Goal: Task Accomplishment & Management: Manage account settings

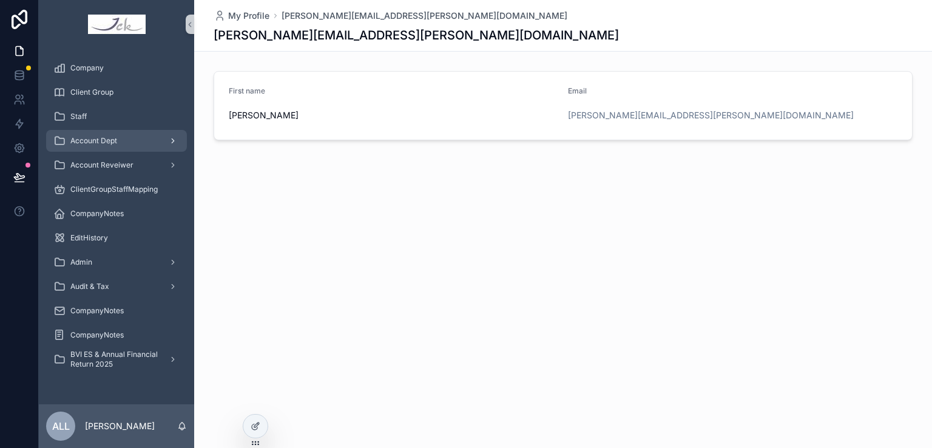
click at [116, 143] on span "Account Dept" at bounding box center [93, 141] width 47 height 10
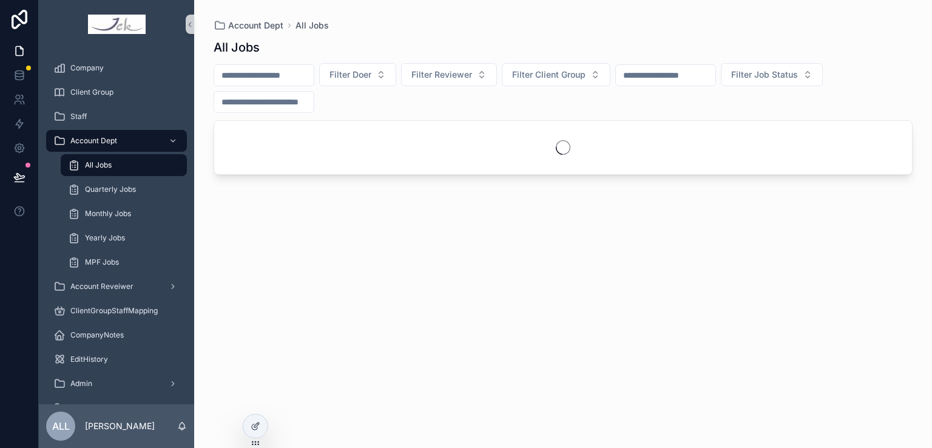
click at [103, 165] on span "All Jobs" at bounding box center [98, 165] width 27 height 10
click at [263, 75] on input "scrollable content" at bounding box center [264, 75] width 100 height 17
type input "**********"
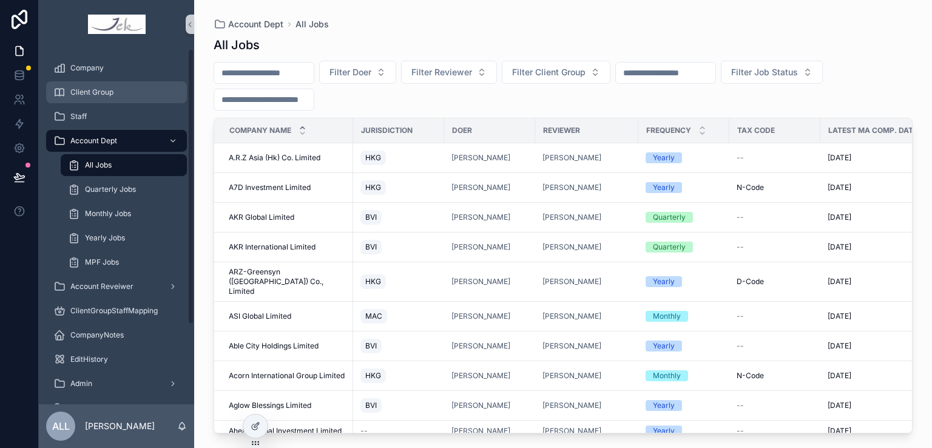
click at [120, 92] on div "Client Group" at bounding box center [116, 92] width 126 height 19
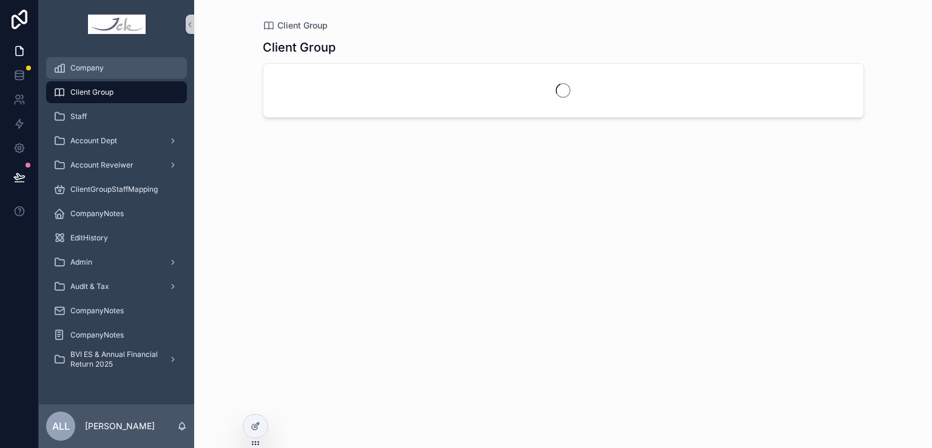
click at [110, 69] on div "Company" at bounding box center [116, 67] width 126 height 19
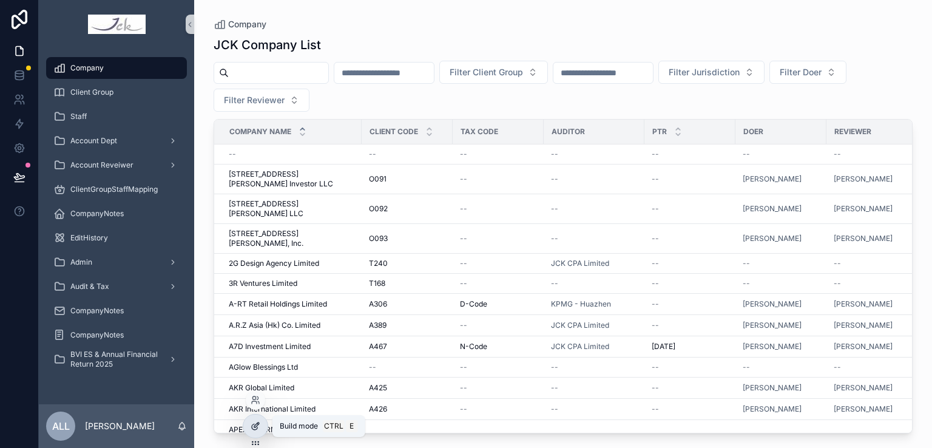
click at [251, 430] on icon at bounding box center [256, 426] width 10 height 10
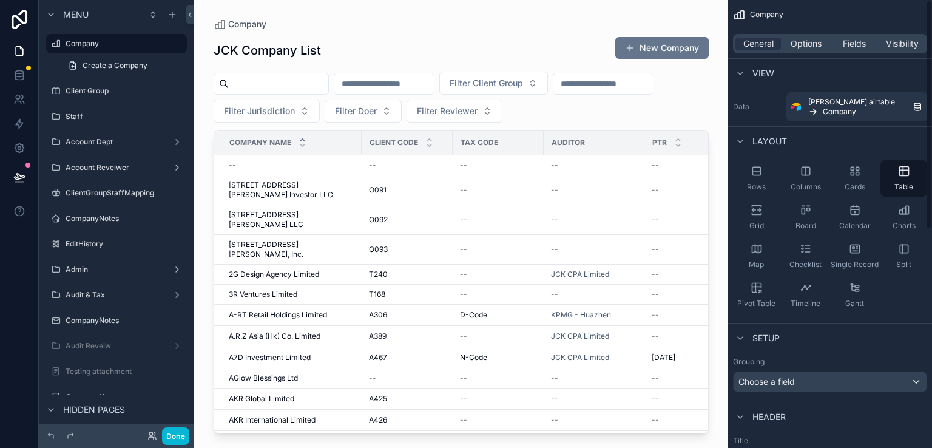
click at [694, 16] on div "scrollable content" at bounding box center [461, 216] width 534 height 433
click at [81, 42] on label "Company" at bounding box center [114, 44] width 97 height 10
click at [170, 437] on button "Done" at bounding box center [175, 436] width 27 height 18
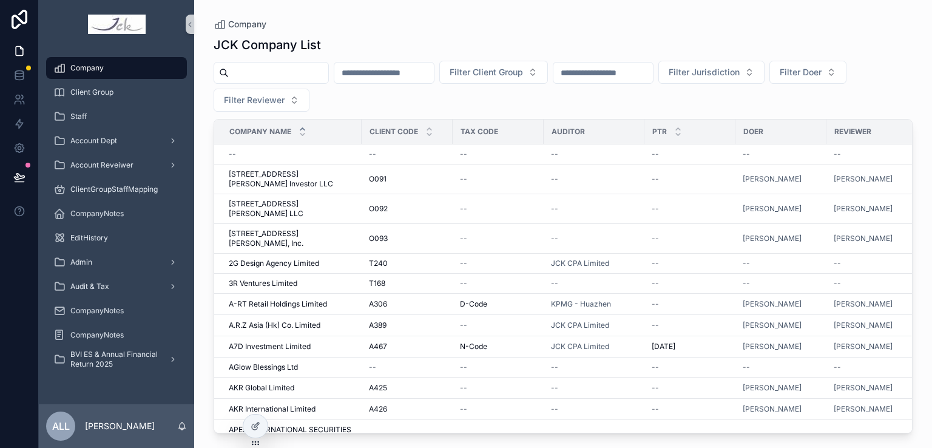
click at [98, 64] on span "Company" at bounding box center [86, 68] width 33 height 10
click at [255, 427] on icon at bounding box center [256, 424] width 5 height 5
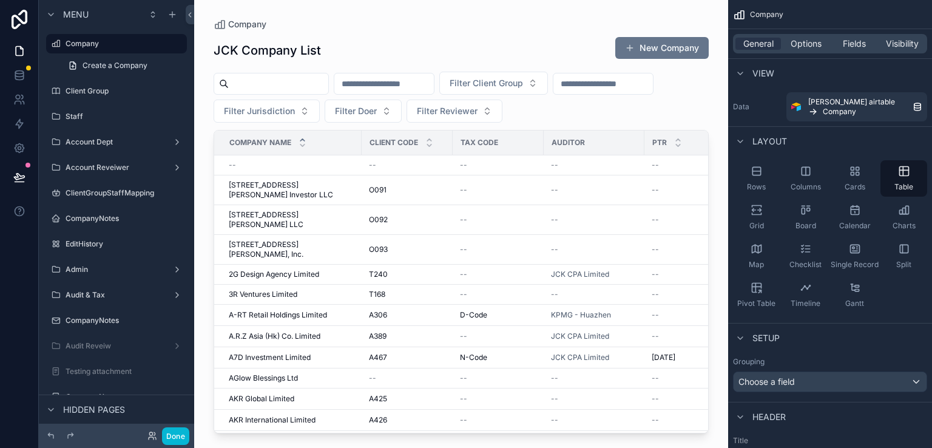
click at [663, 39] on div "scrollable content" at bounding box center [461, 216] width 534 height 433
click at [664, 49] on button "New Company" at bounding box center [661, 48] width 93 height 22
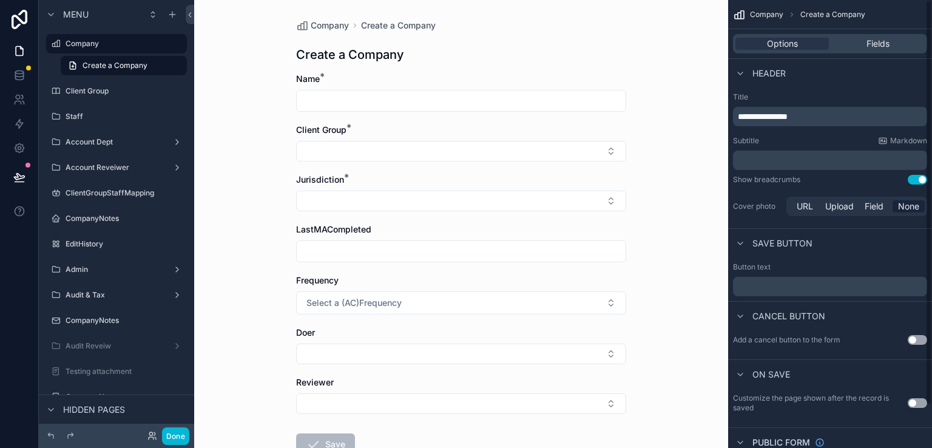
click at [758, 15] on span "Company" at bounding box center [766, 15] width 33 height 10
click at [331, 104] on input "scrollable content" at bounding box center [461, 100] width 329 height 17
type input "**********"
click at [325, 22] on span "Company" at bounding box center [330, 25] width 38 height 12
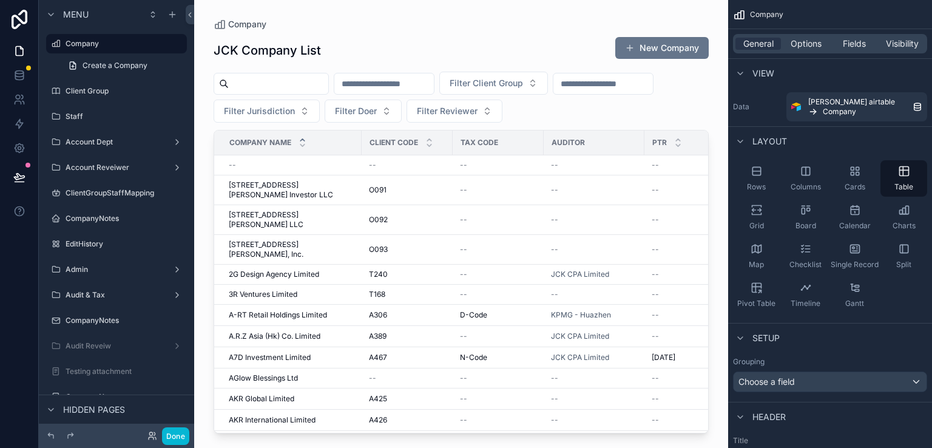
click at [252, 77] on input "scrollable content" at bounding box center [279, 83] width 100 height 17
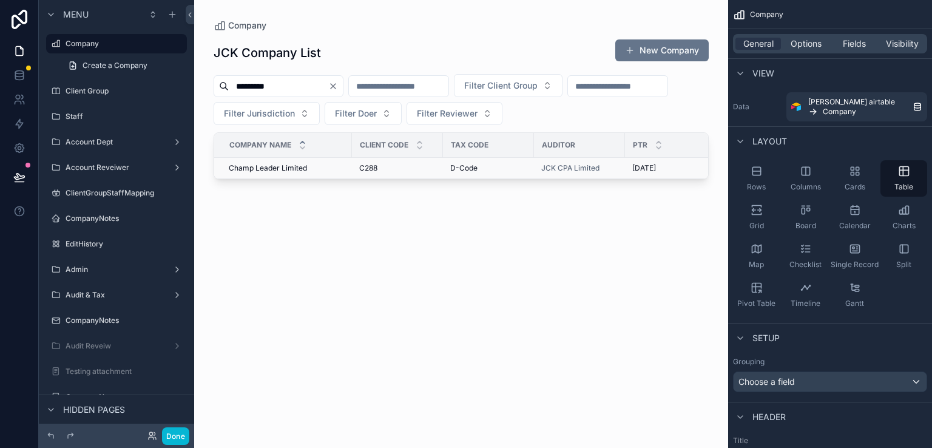
type input "*********"
click at [277, 170] on span "Champ Leader Limited" at bounding box center [268, 168] width 78 height 10
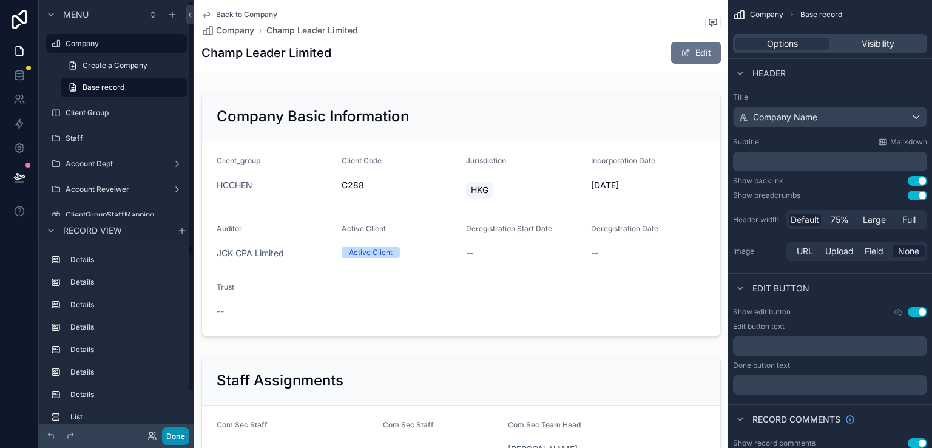
click at [171, 430] on button "Done" at bounding box center [175, 436] width 27 height 18
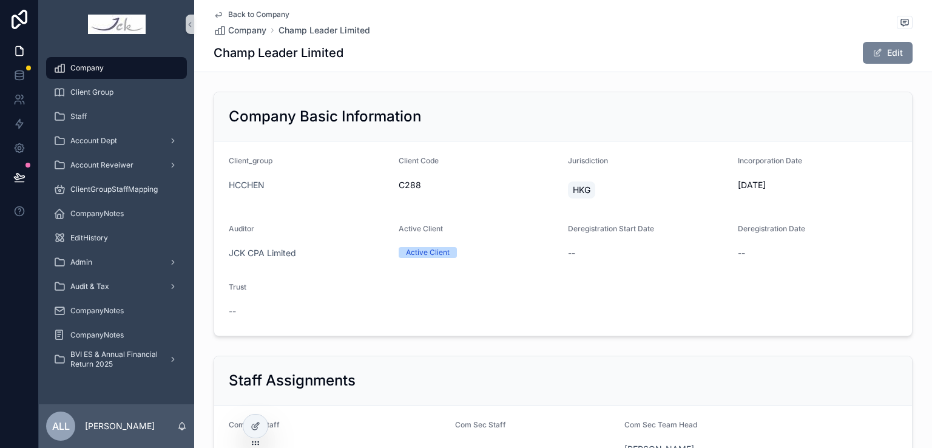
click at [883, 50] on button "Edit" at bounding box center [888, 53] width 50 height 22
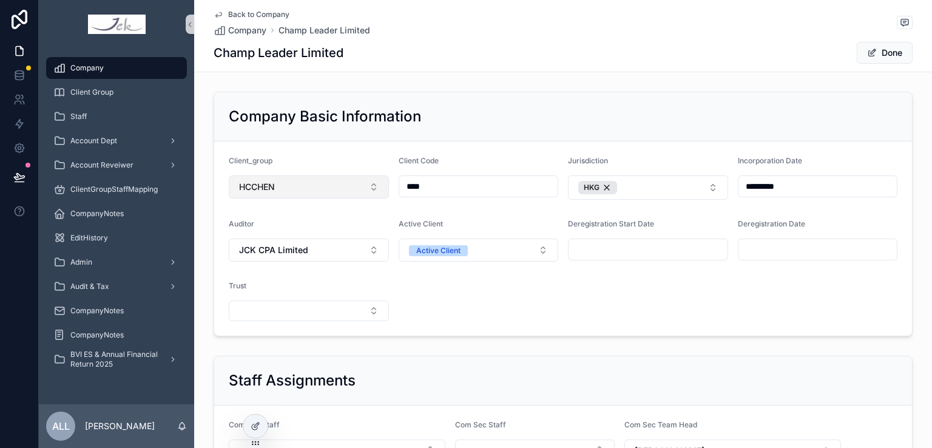
click at [284, 186] on button "HCCHEN" at bounding box center [309, 186] width 160 height 23
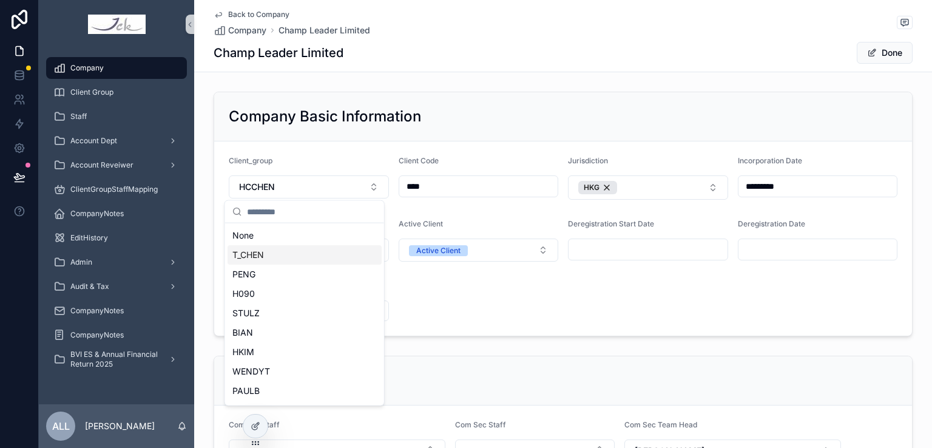
click at [272, 251] on div "T_CHEN" at bounding box center [305, 254] width 154 height 19
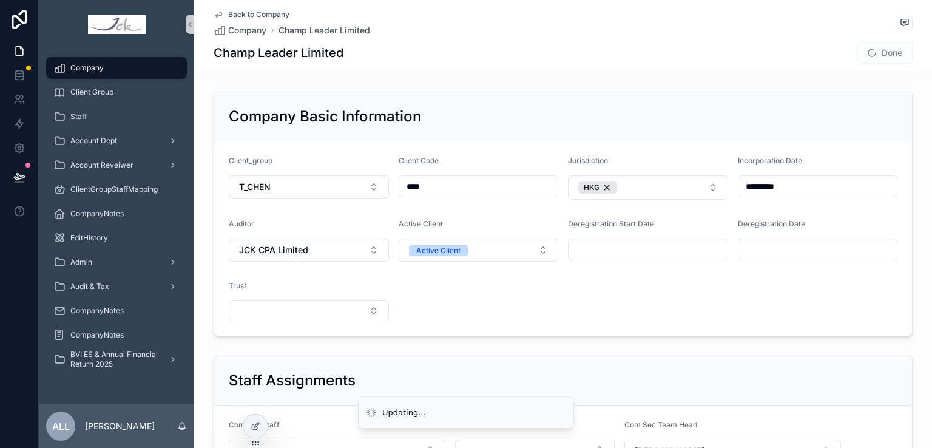
click at [493, 318] on form "Client_group T_CHEN Client Code **** Jurisdiction HKG Incorporation Date ******…" at bounding box center [563, 238] width 698 height 194
click at [280, 187] on button "T_CHEN" at bounding box center [309, 186] width 160 height 23
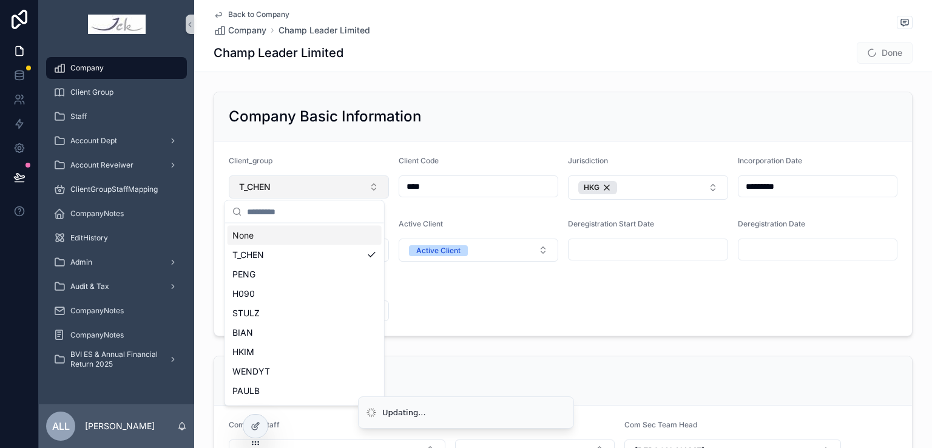
click at [257, 189] on span "T_CHEN" at bounding box center [255, 187] width 32 height 12
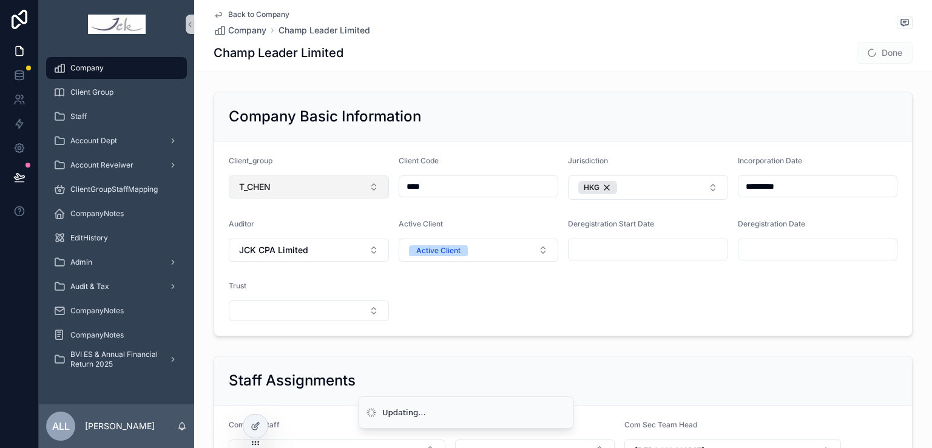
click at [257, 188] on span "T_CHEN" at bounding box center [255, 187] width 32 height 12
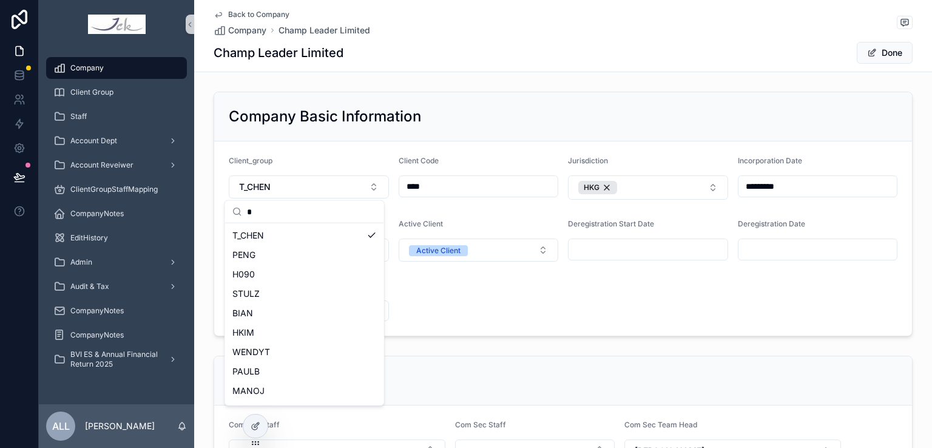
type input "*"
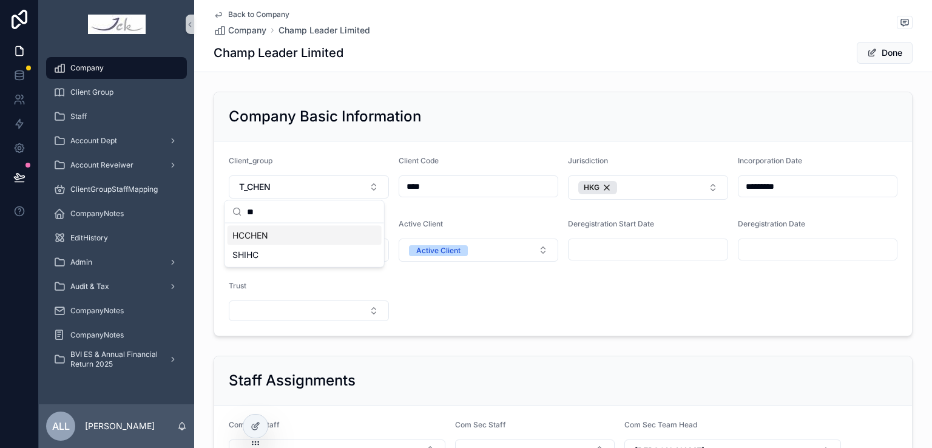
type input "**"
click at [265, 232] on span "HCCHEN" at bounding box center [250, 235] width 36 height 12
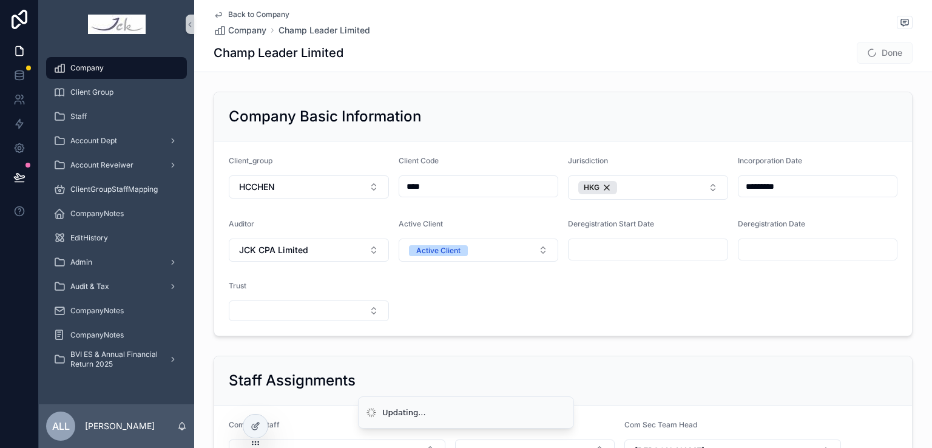
click at [488, 297] on form "Client_group HCCHEN Client Code **** Jurisdiction HKG Incorporation Date ******…" at bounding box center [563, 238] width 698 height 194
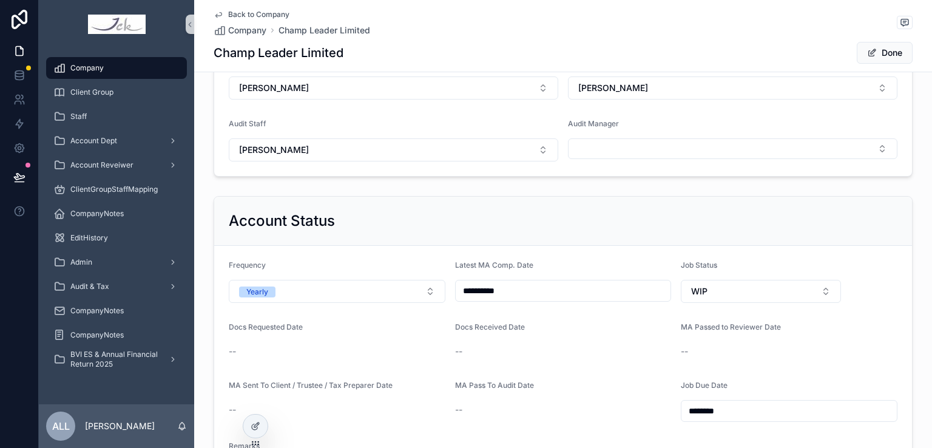
scroll to position [485, 0]
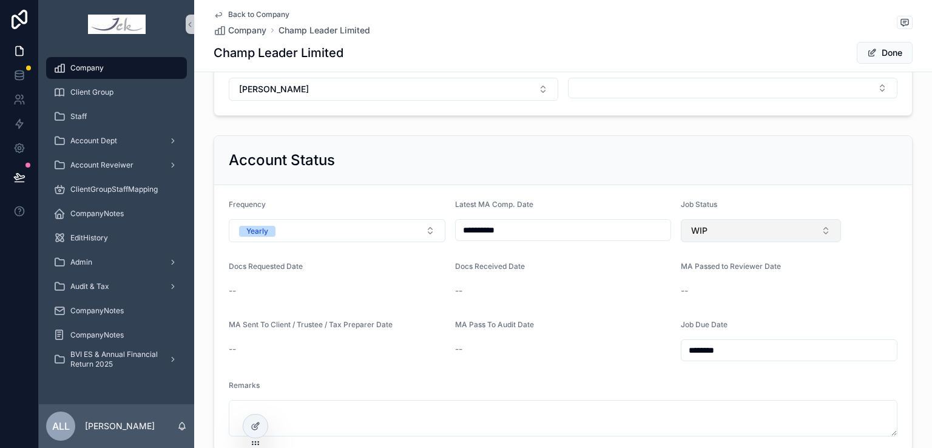
click at [715, 230] on button "WIP" at bounding box center [761, 230] width 160 height 23
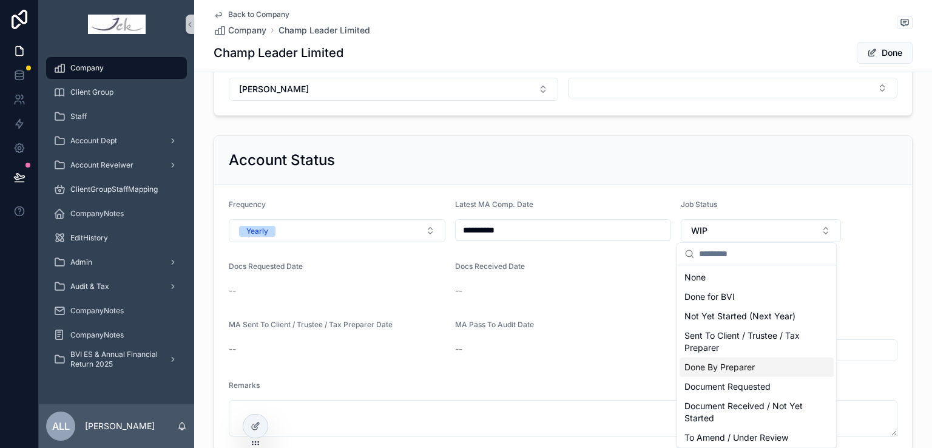
click at [740, 363] on span "Done By Preparer" at bounding box center [719, 367] width 70 height 12
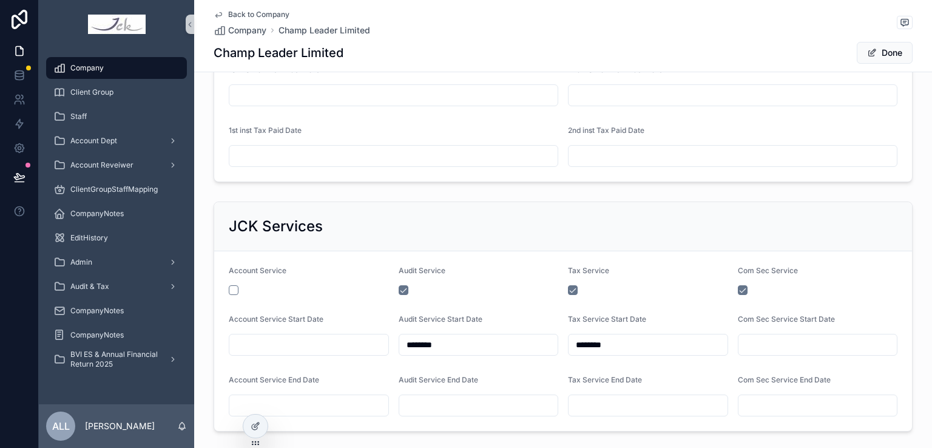
scroll to position [1213, 0]
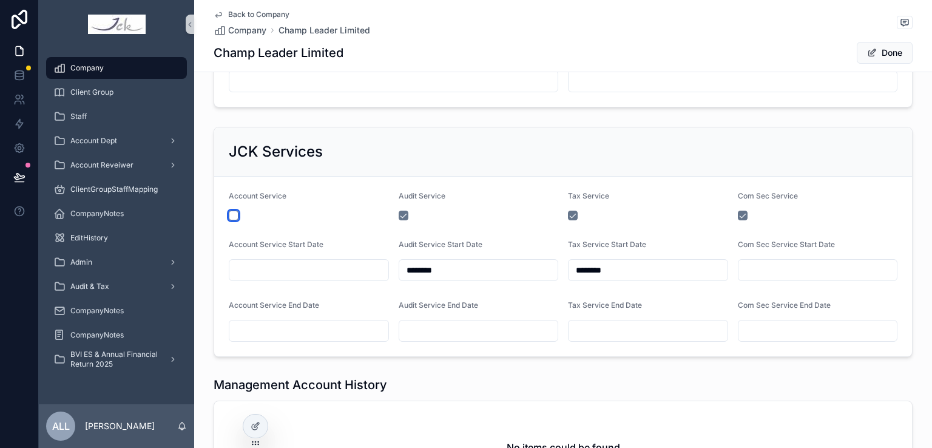
click at [229, 214] on button "scrollable content" at bounding box center [234, 216] width 10 height 10
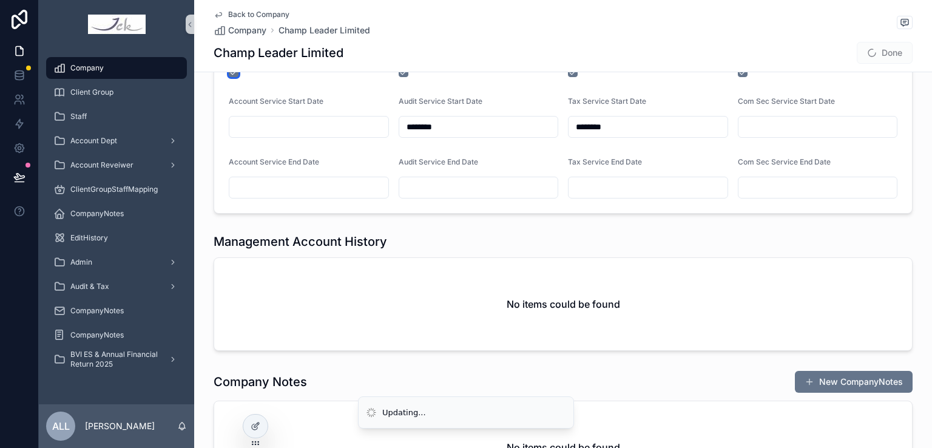
scroll to position [1395, 0]
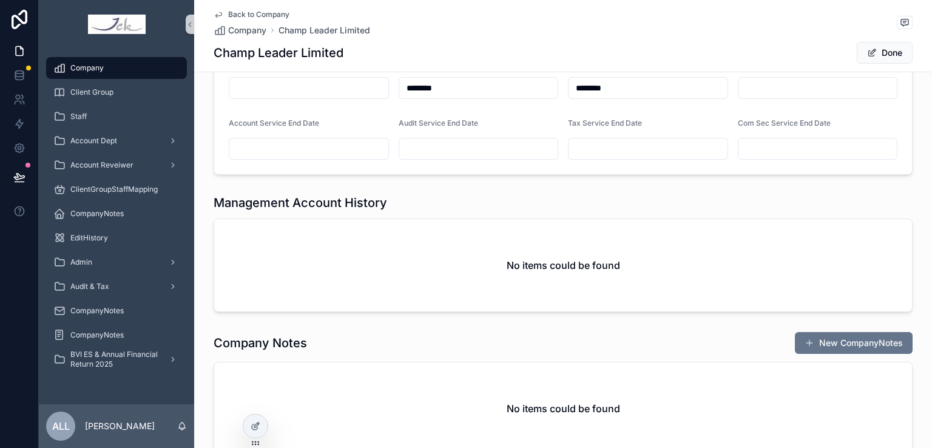
type input "**********"
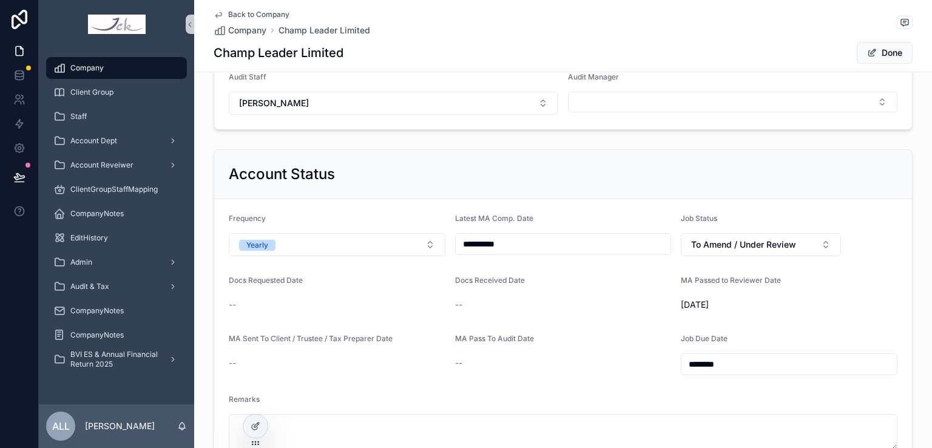
scroll to position [546, 0]
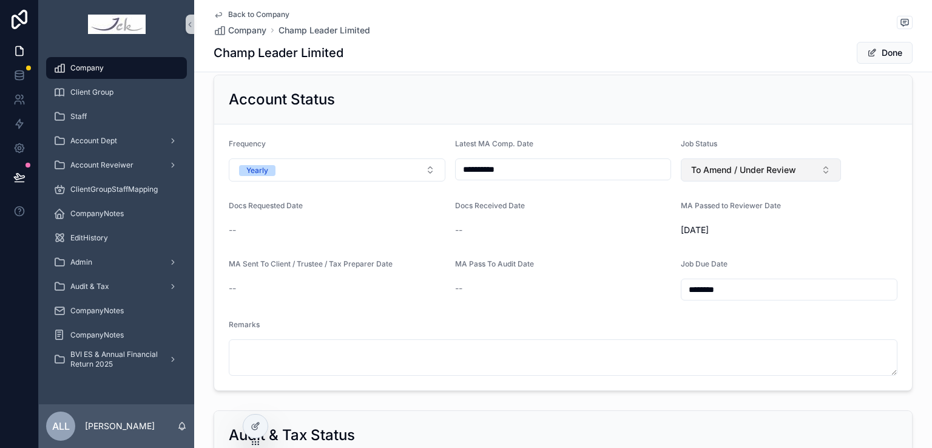
click at [719, 164] on span "To Amend / Under Review" at bounding box center [743, 170] width 105 height 12
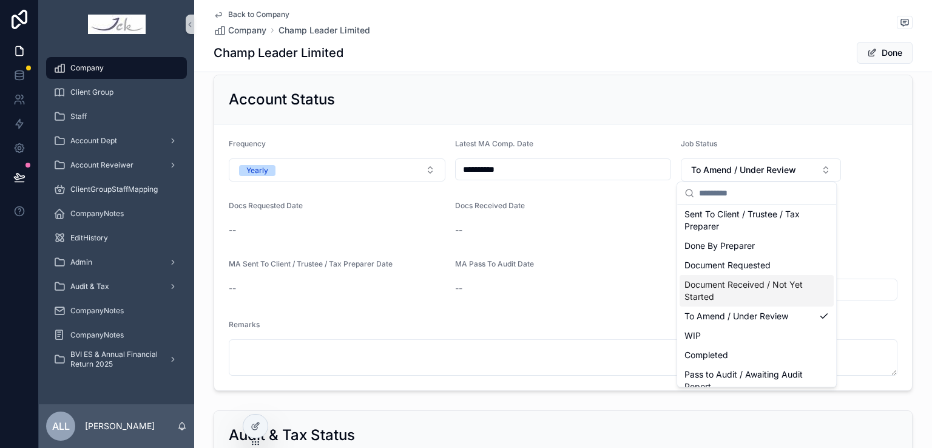
scroll to position [73, 0]
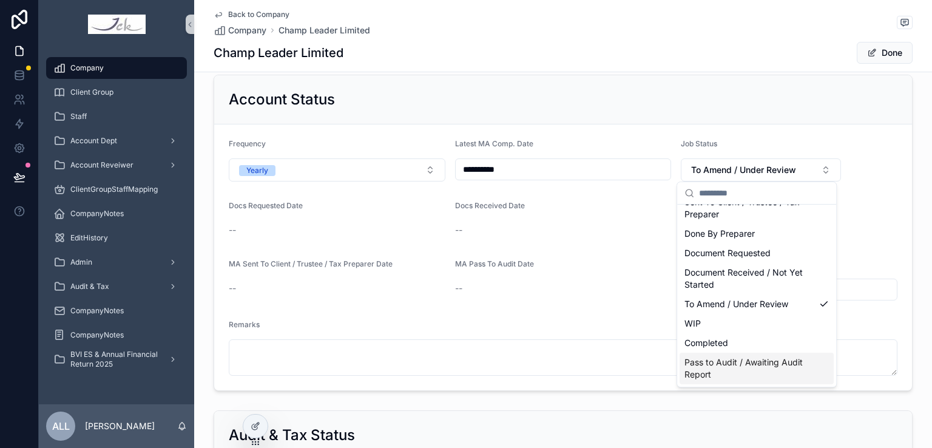
click at [739, 369] on span "Pass to Audit / Awaiting Audit Report" at bounding box center [749, 368] width 130 height 24
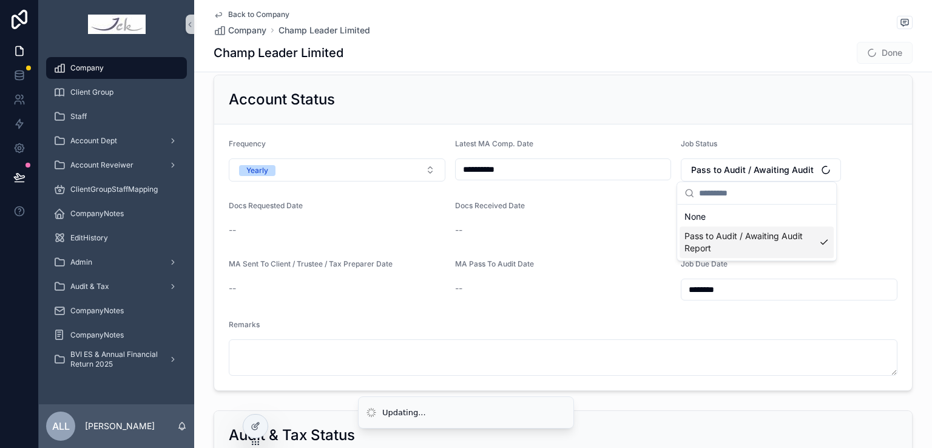
scroll to position [0, 0]
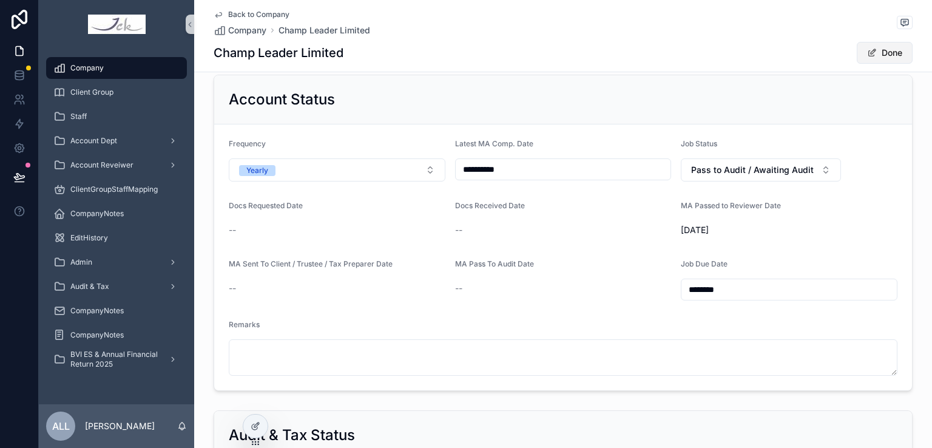
click at [885, 50] on button "Done" at bounding box center [885, 53] width 56 height 22
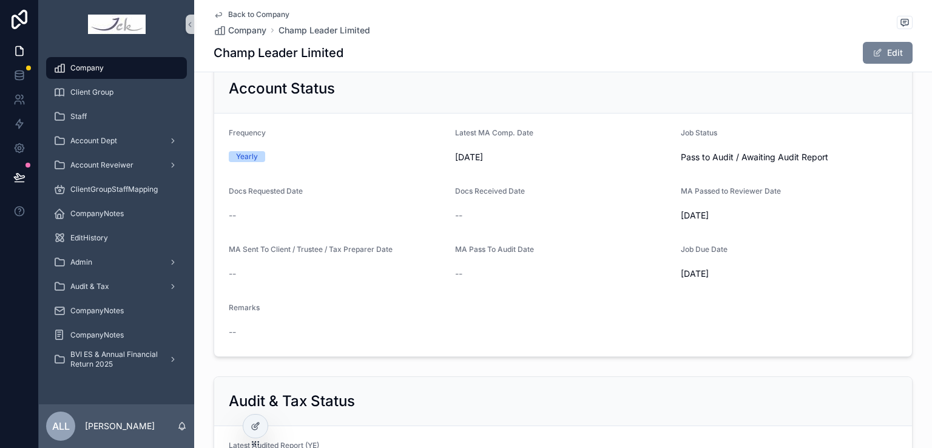
scroll to position [539, 0]
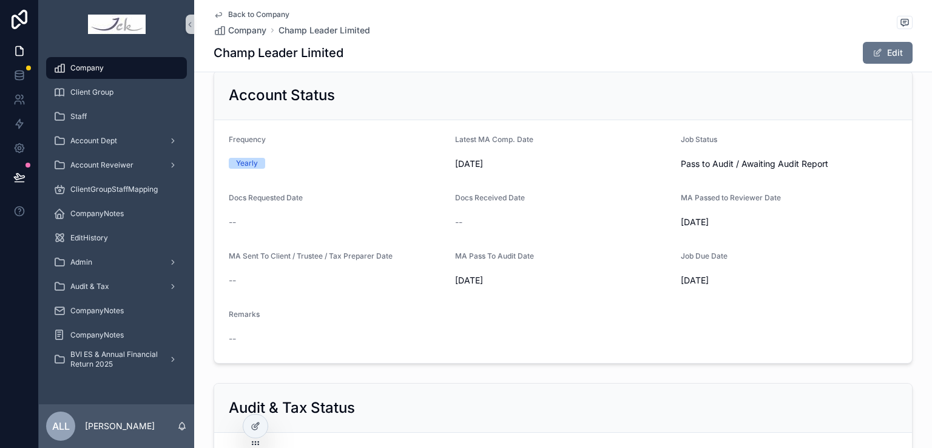
click at [490, 280] on span "[DATE]" at bounding box center [563, 280] width 217 height 12
click at [712, 161] on span "Pass to Audit / Awaiting Audit Report" at bounding box center [754, 164] width 147 height 12
click at [818, 161] on span "Pass to Audit / Awaiting Audit Report" at bounding box center [754, 164] width 147 height 12
click at [885, 48] on button "Edit" at bounding box center [888, 53] width 50 height 22
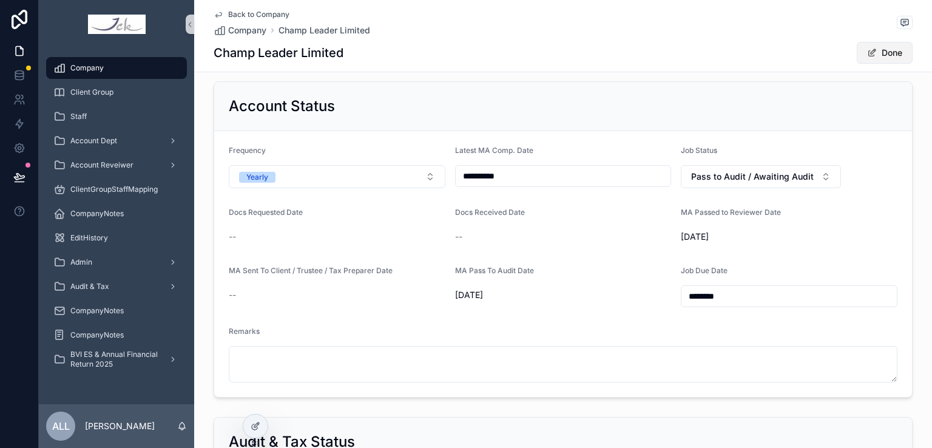
scroll to position [546, 0]
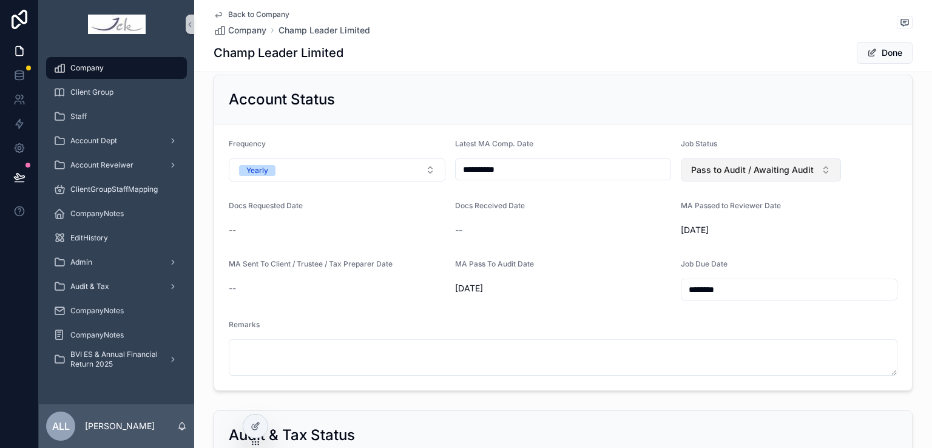
click at [789, 169] on span "Pass to Audit / Awaiting Audit Report" at bounding box center [753, 170] width 125 height 12
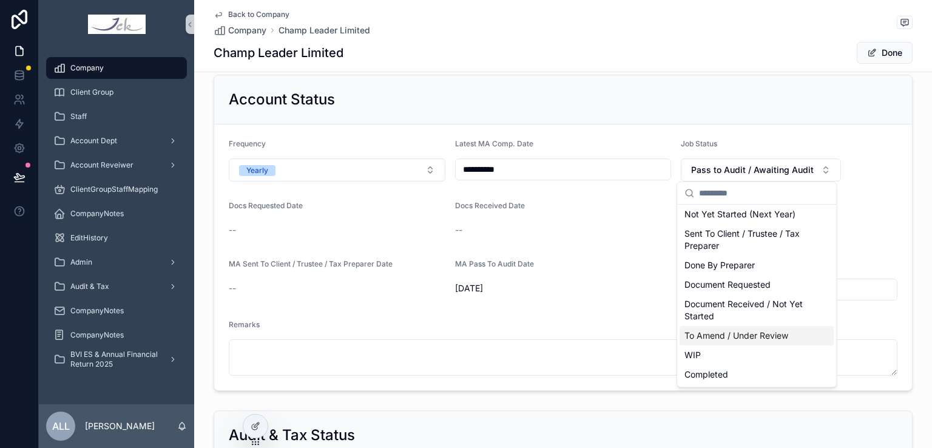
scroll to position [12, 0]
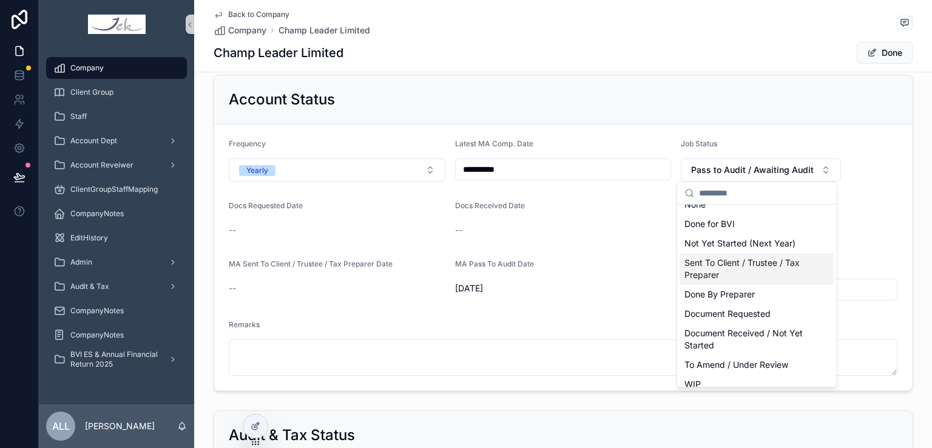
click at [748, 272] on span "Sent To Client / Trustee / Tax Preparer" at bounding box center [749, 269] width 130 height 24
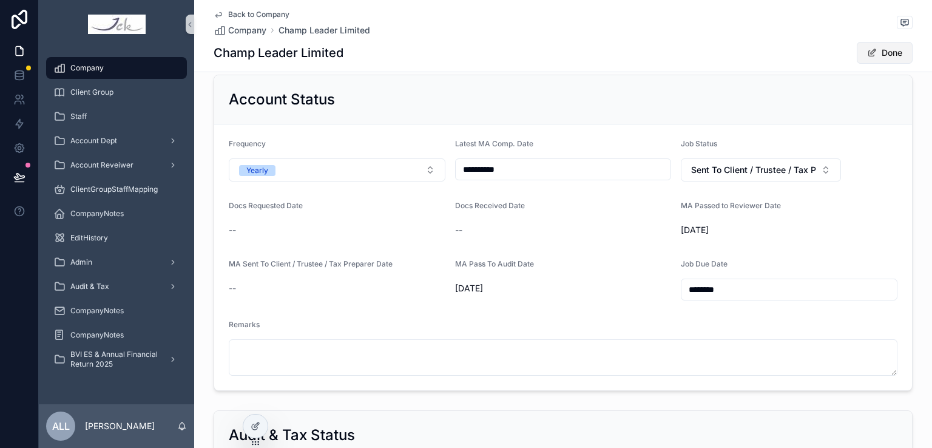
click at [890, 53] on button "Done" at bounding box center [885, 53] width 56 height 22
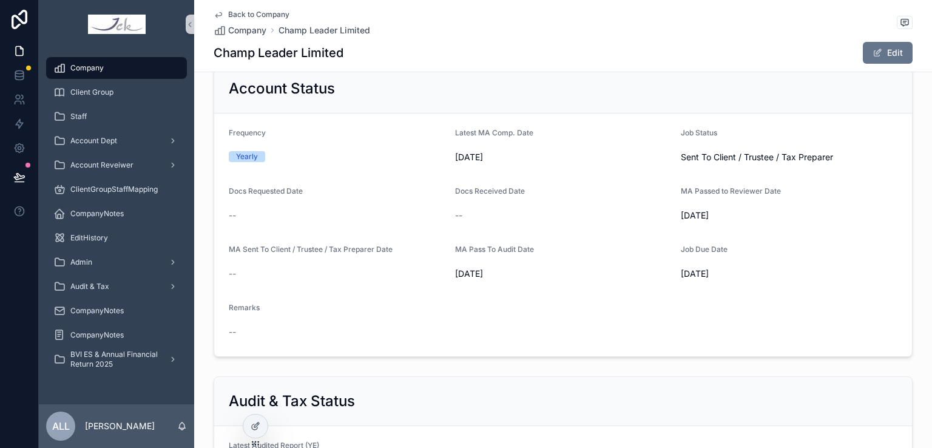
scroll to position [539, 0]
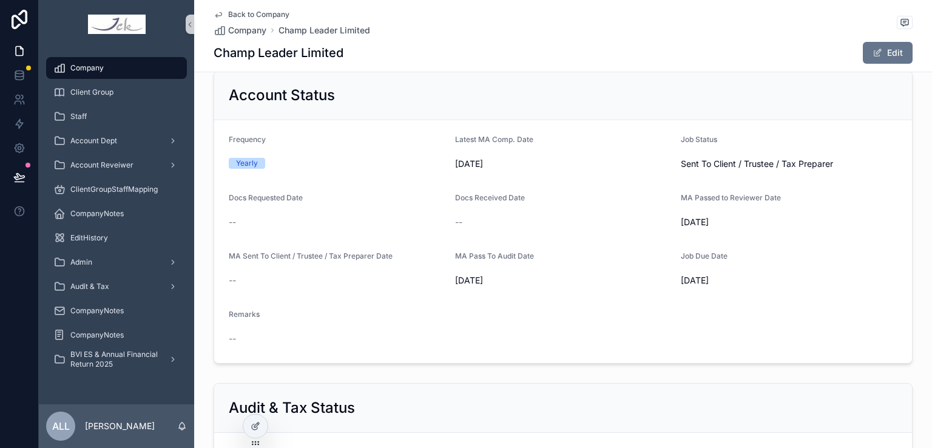
click at [723, 163] on span "Sent To Client / Trustee / Tax Preparer" at bounding box center [757, 164] width 152 height 12
click at [384, 261] on div "MA Sent To Client / Trustee / Tax Preparer Date" at bounding box center [337, 258] width 217 height 15
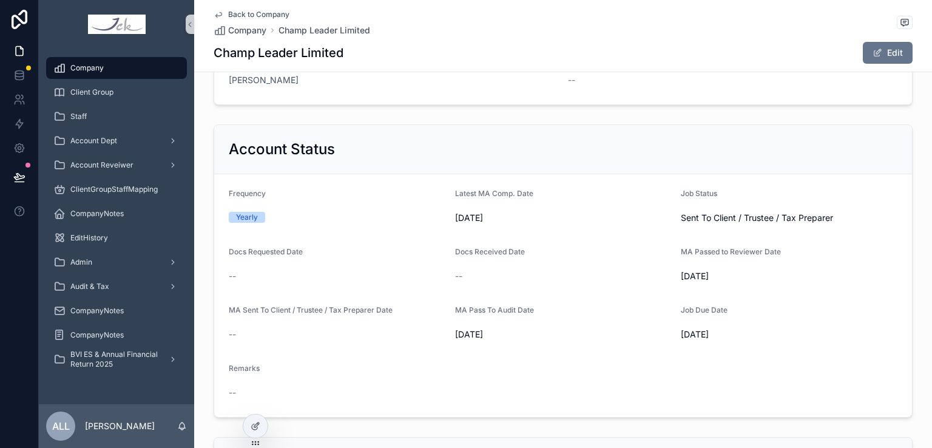
scroll to position [607, 0]
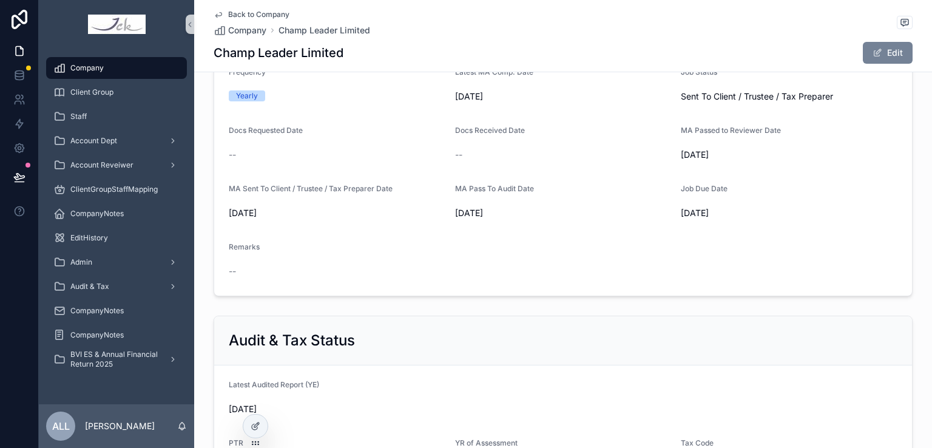
click at [875, 46] on button "Edit" at bounding box center [888, 53] width 50 height 22
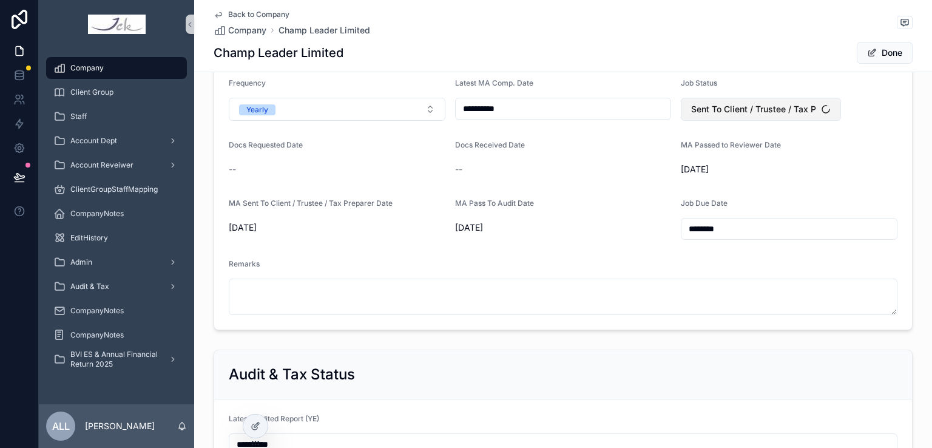
scroll to position [616, 0]
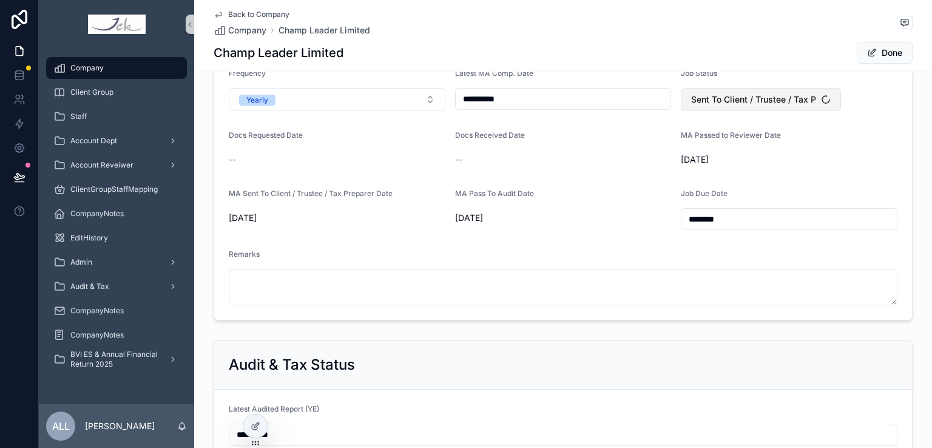
click at [747, 96] on span "Sent To Client / Trustee / Tax Preparer" at bounding box center [753, 99] width 125 height 12
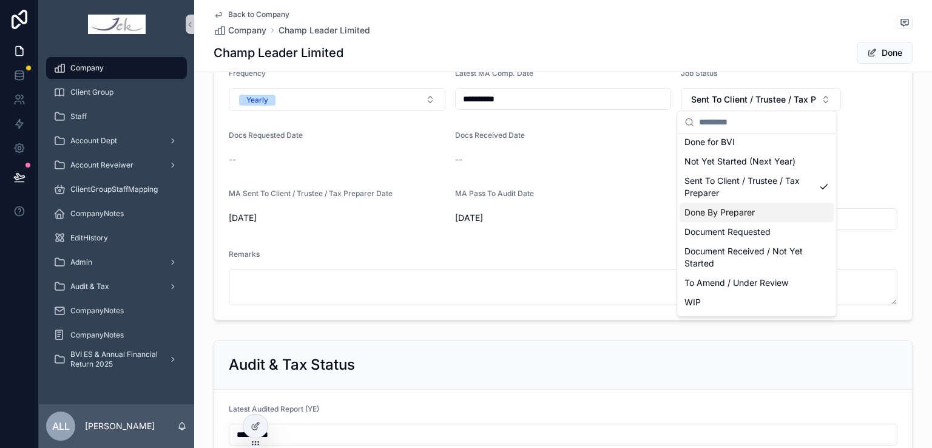
scroll to position [61, 0]
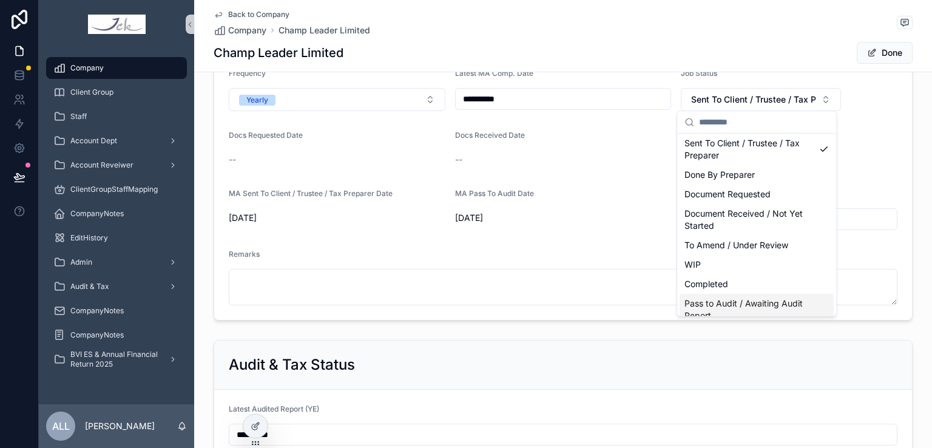
click at [735, 307] on span "Pass to Audit / Awaiting Audit Report" at bounding box center [749, 309] width 130 height 24
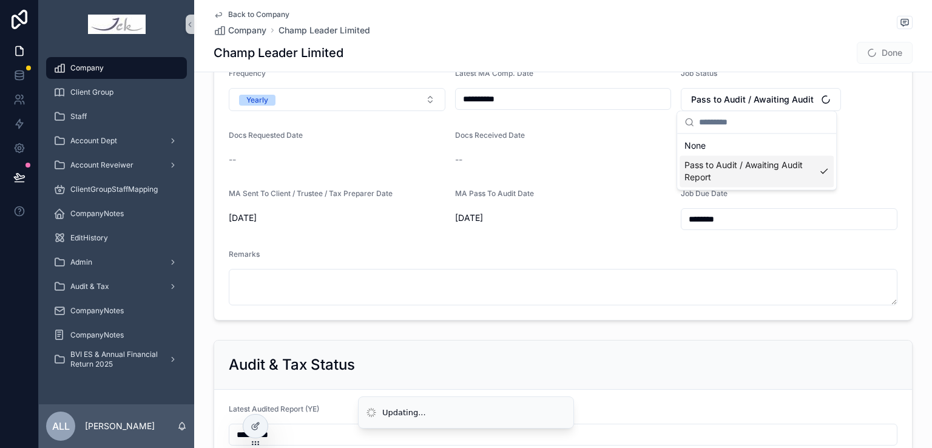
scroll to position [0, 0]
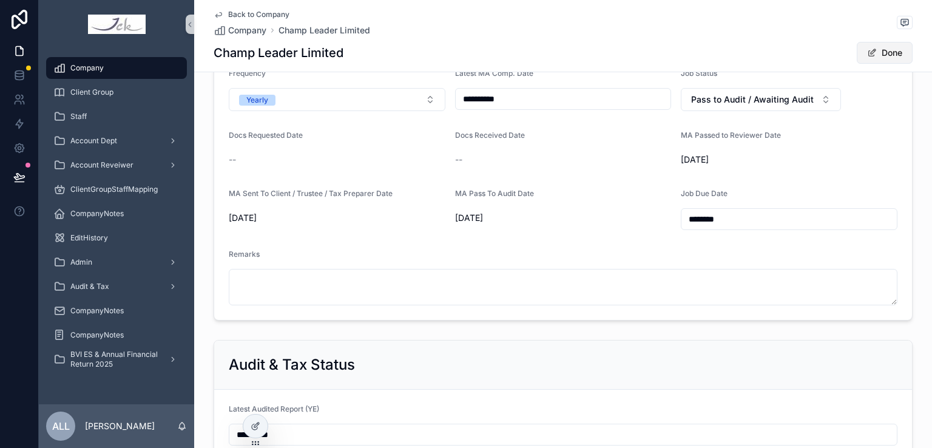
click at [882, 50] on button "Done" at bounding box center [885, 53] width 56 height 22
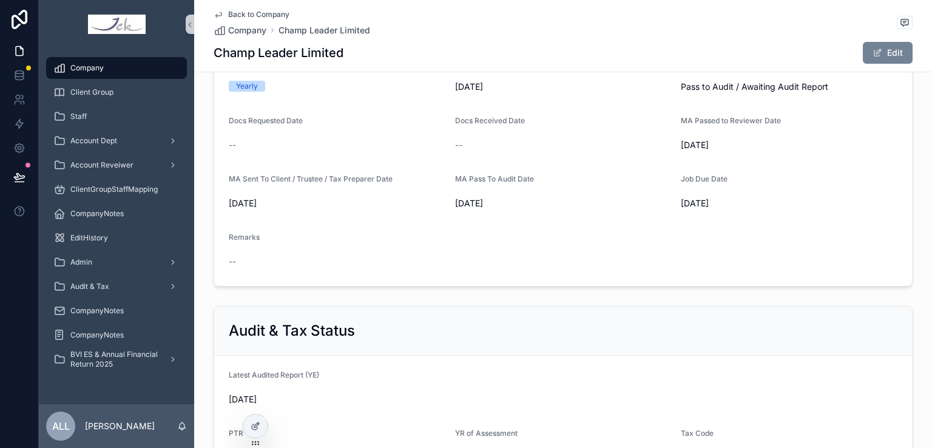
scroll to position [607, 0]
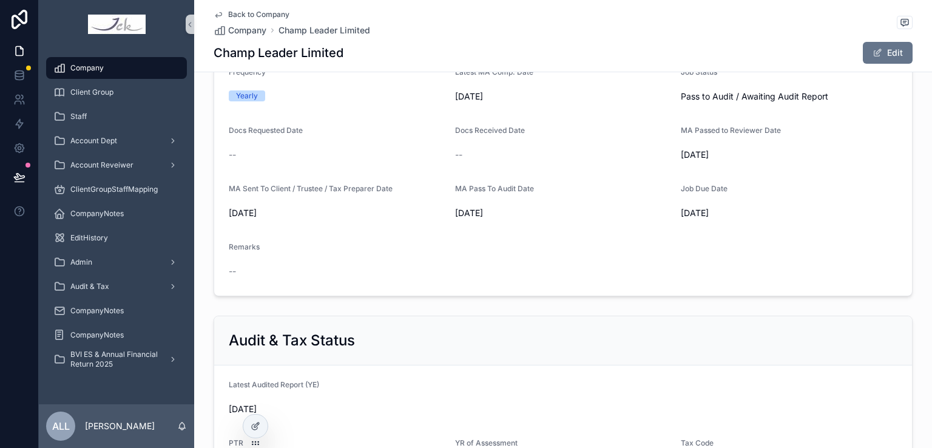
drag, startPoint x: 853, startPoint y: 153, endPoint x: 842, endPoint y: 155, distance: 11.1
click at [854, 153] on span "[DATE]" at bounding box center [789, 155] width 217 height 12
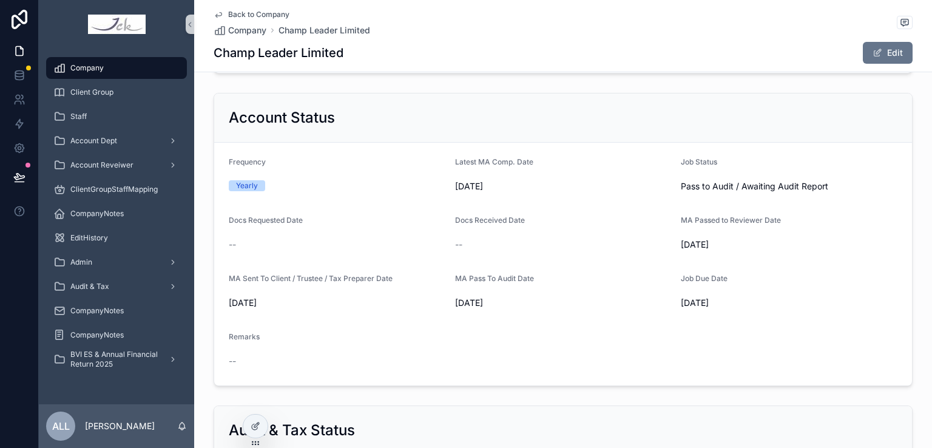
scroll to position [667, 0]
